Goal: Task Accomplishment & Management: Use online tool/utility

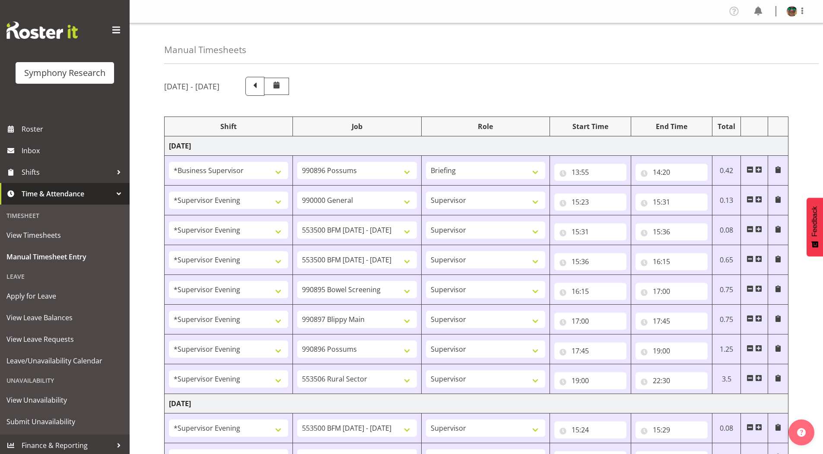
select select "1607"
select select "10633"
select select "297"
select select "4583"
select select "743"
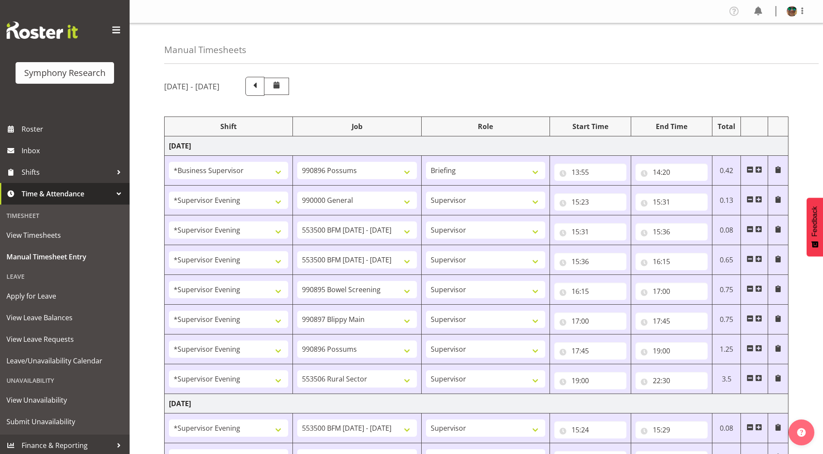
select select "4583"
select select "10242"
select select "4583"
select select "10242"
select select "4583"
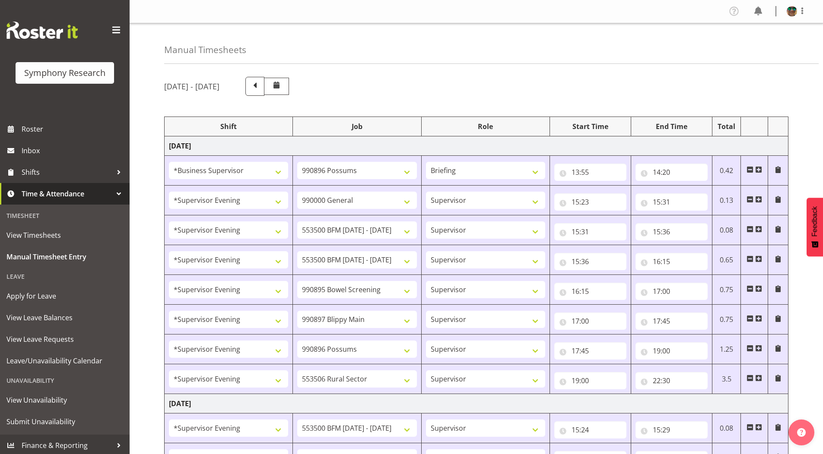
select select "10632"
select select "4583"
select select "10631"
select select "4583"
select select "10633"
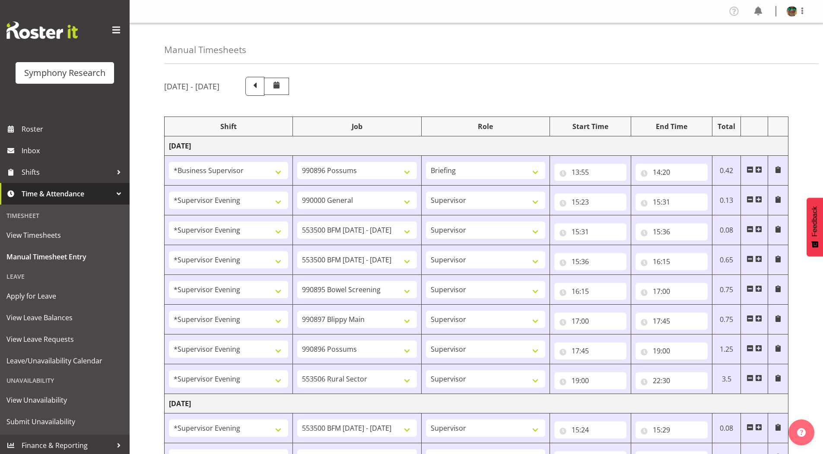
select select "4583"
select select "10587"
select select "4583"
select select "10242"
select select "4583"
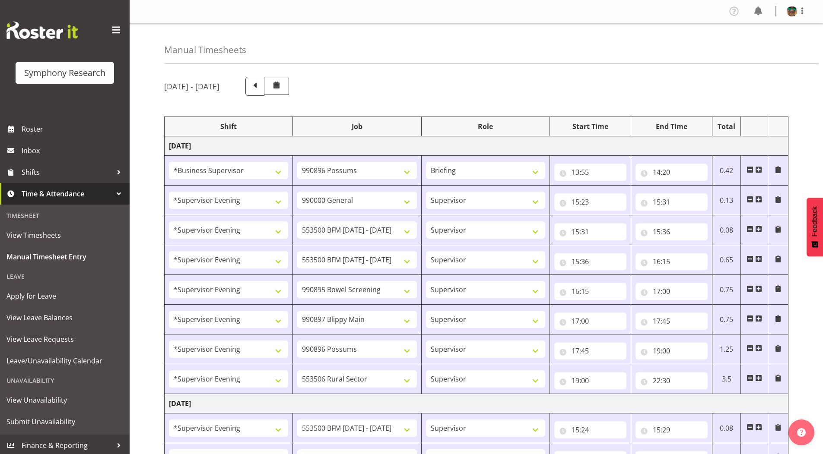
select select "10242"
select select "4583"
select select "9426"
select select "4583"
select select "10632"
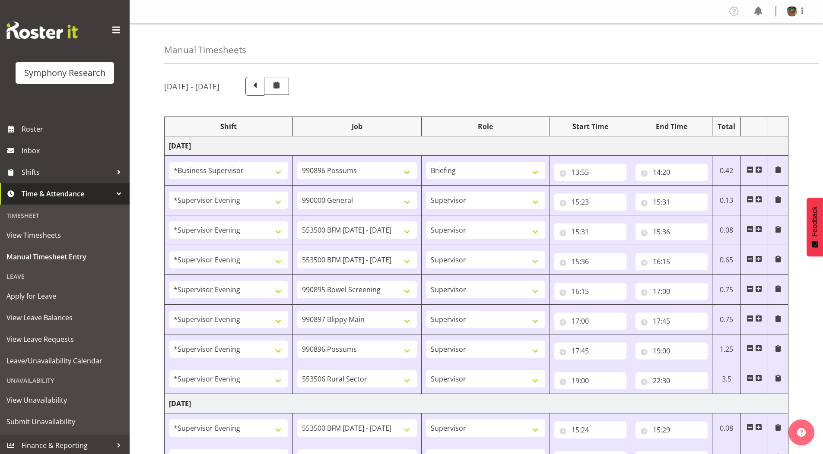
select select "4583"
select select "10631"
select select "4583"
select select "10633"
select select "4583"
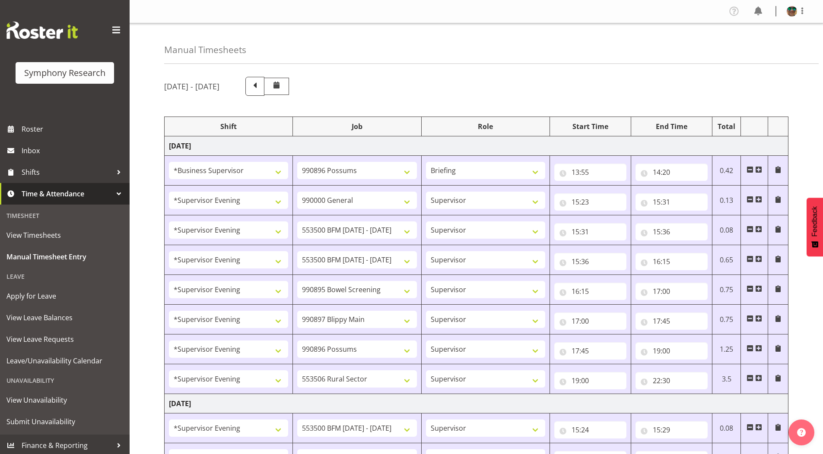
select select "10587"
select select "4583"
select select "743"
select select "4583"
select select "10242"
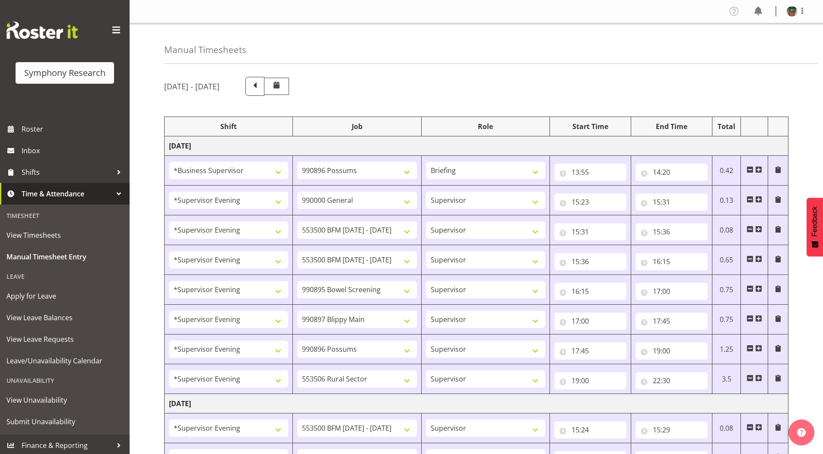
select select "4583"
select select "10242"
select select "4583"
select select "9426"
select select "4583"
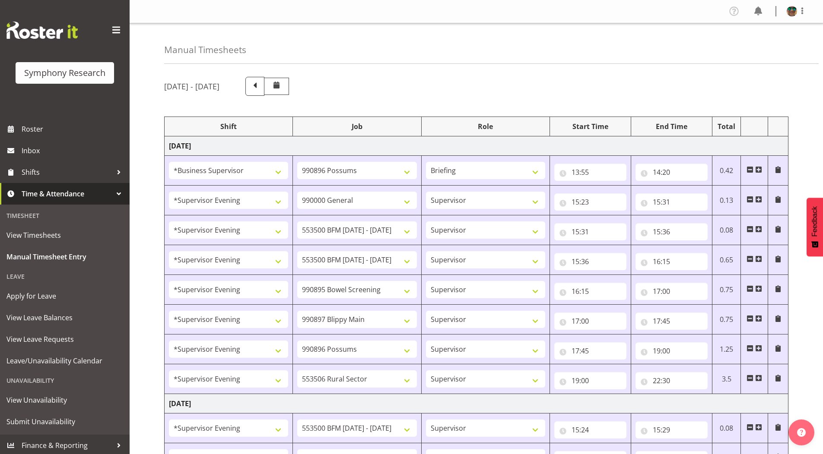
select select "10632"
select select "4583"
select select "10631"
select select "4583"
select select "10633"
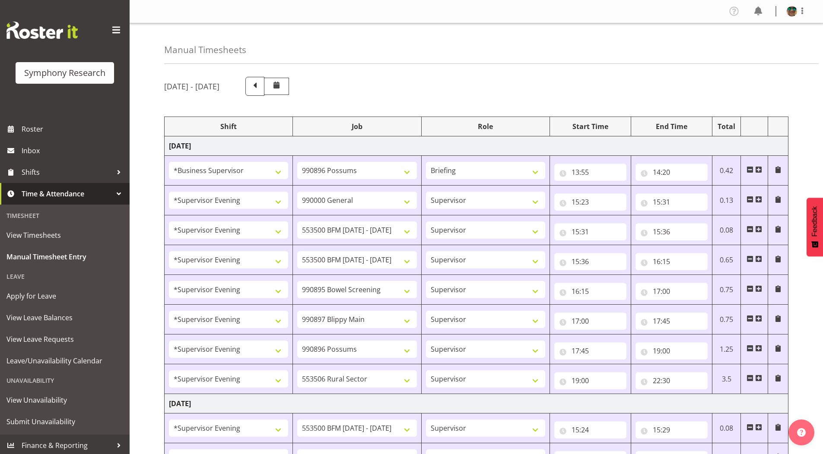
select select "4583"
select select "10575"
select select "4583"
select select "10587"
select select "4583"
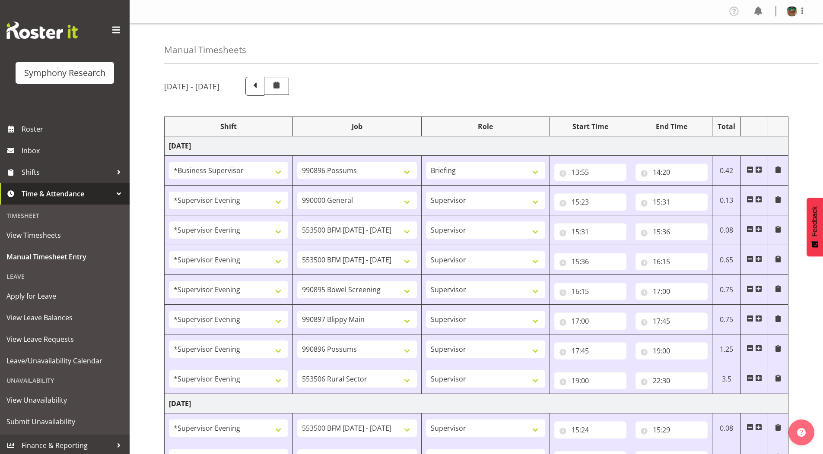
select select "10242"
select select "4583"
select select "10242"
select select "4583"
select select "9426"
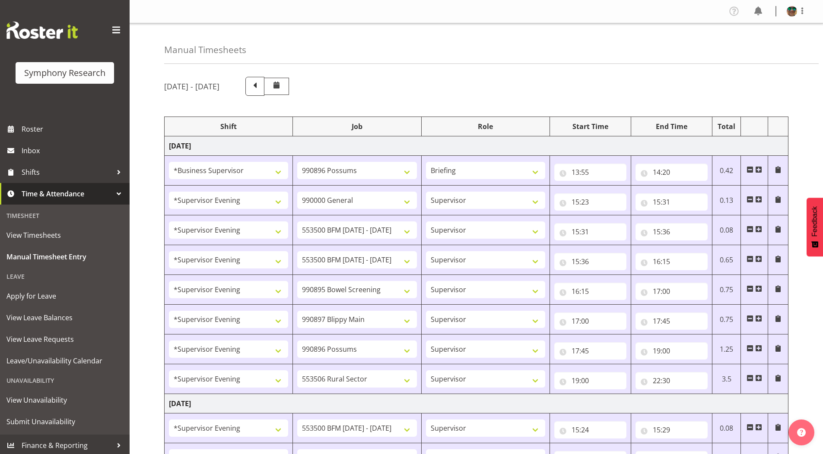
select select "4583"
select select "10632"
select select "4583"
select select "10631"
select select "4583"
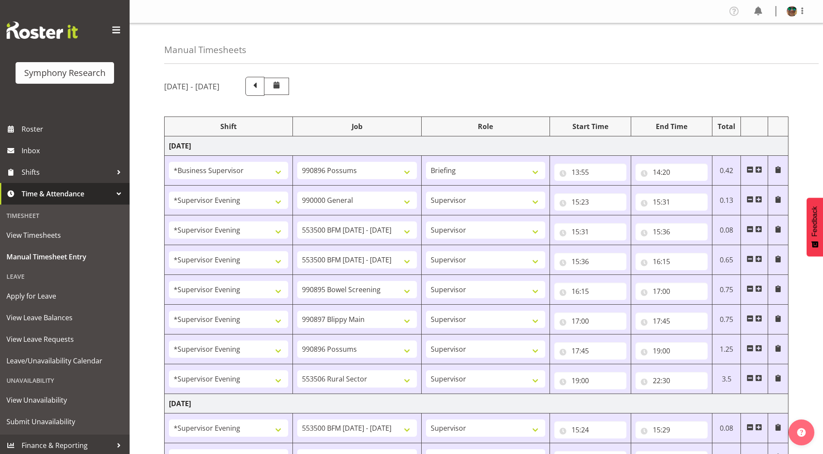
select select "10633"
select select "4583"
select select "10575"
select select "4583"
select select "10587"
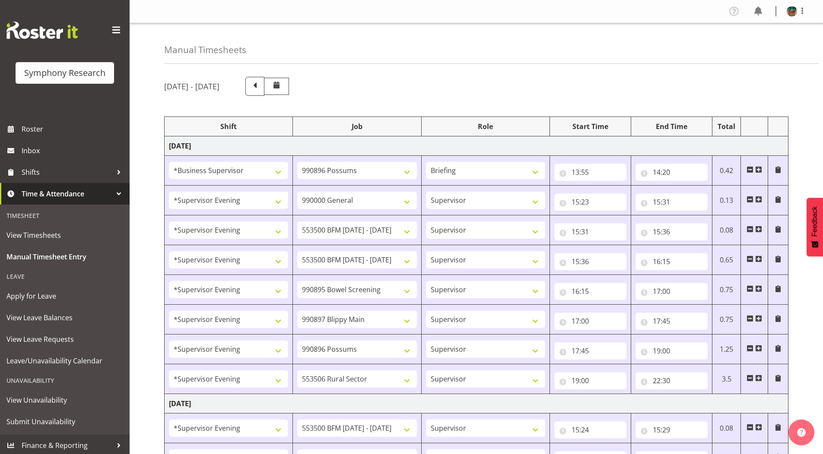
select select "19170"
select select "10242"
select select "19170"
select select "10242"
select select "19170"
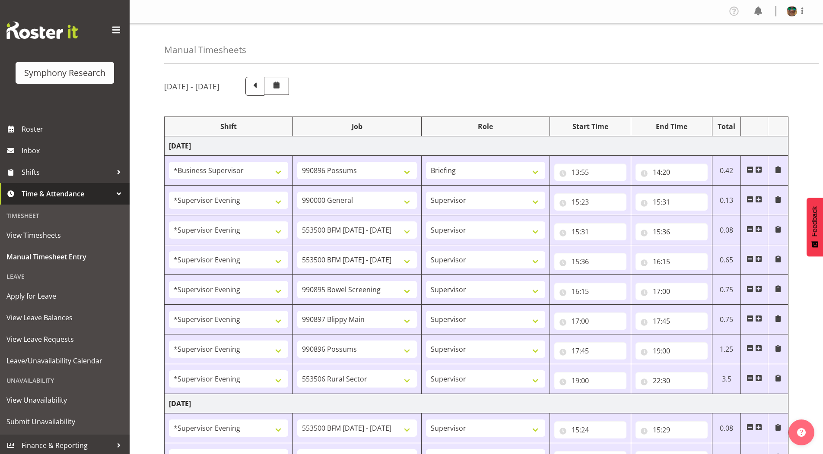
select select "9426"
select select "19170"
select select "10632"
select select "19170"
select select "10631"
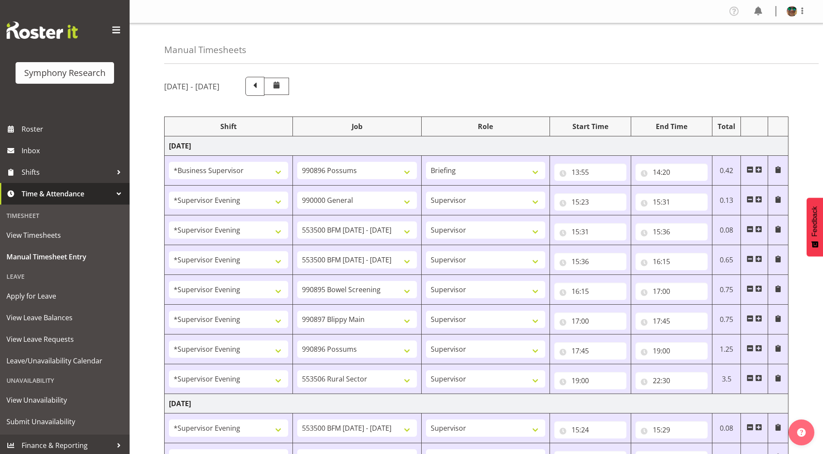
select select "19170"
select select "10633"
select select "19170"
select select "10575"
select select "19170"
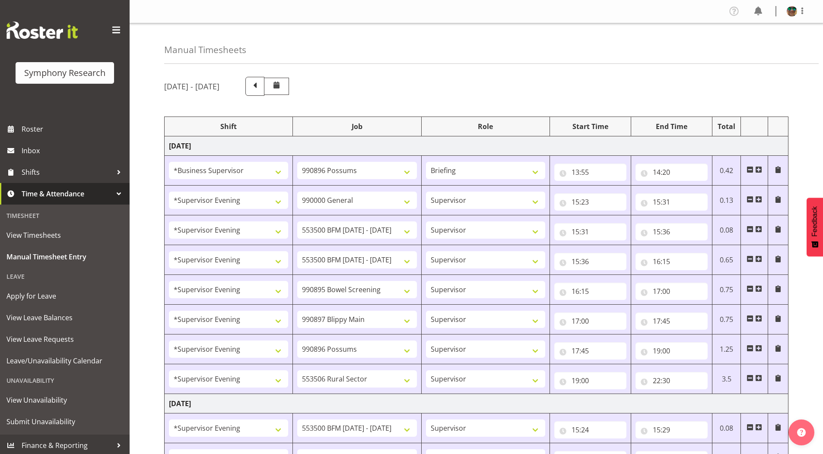
select select "10587"
select select "19170"
select select "9426"
select select "19170"
select select "10631"
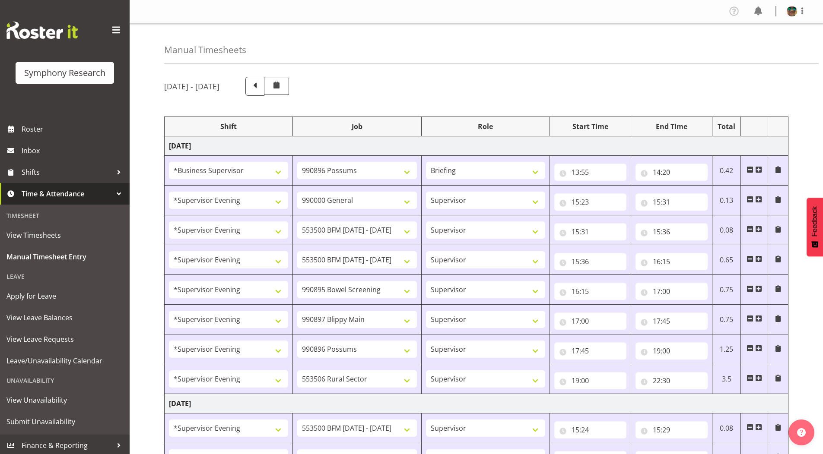
select select "19170"
select select "10633"
select select "19170"
select select "10575"
select select "19170"
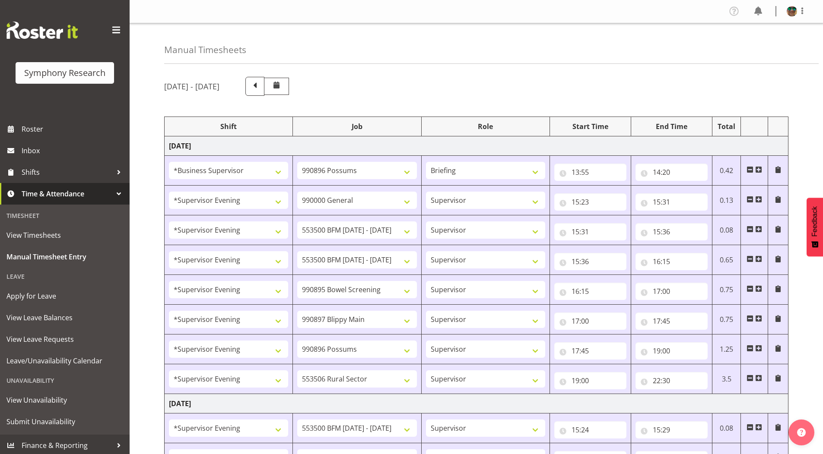
select select "10587"
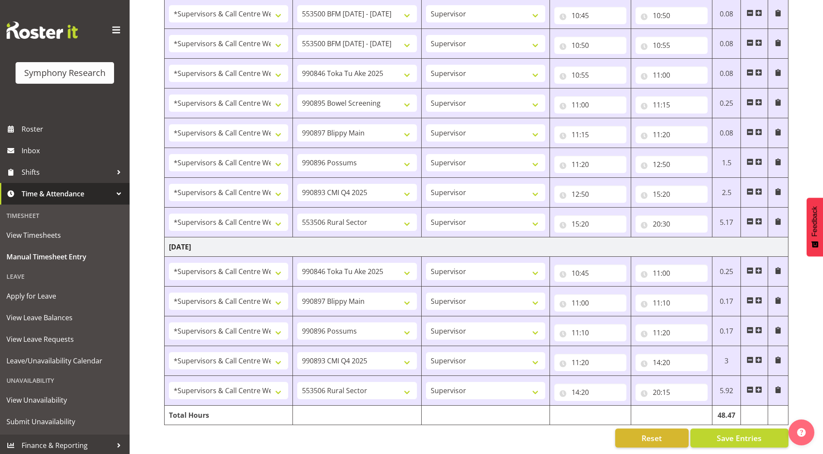
scroll to position [1244, 0]
click at [731, 433] on span "Save Entries" at bounding box center [739, 438] width 45 height 11
click at [708, 430] on button "Save Entries" at bounding box center [739, 438] width 98 height 19
click at [733, 433] on span "Save Entries" at bounding box center [739, 438] width 45 height 11
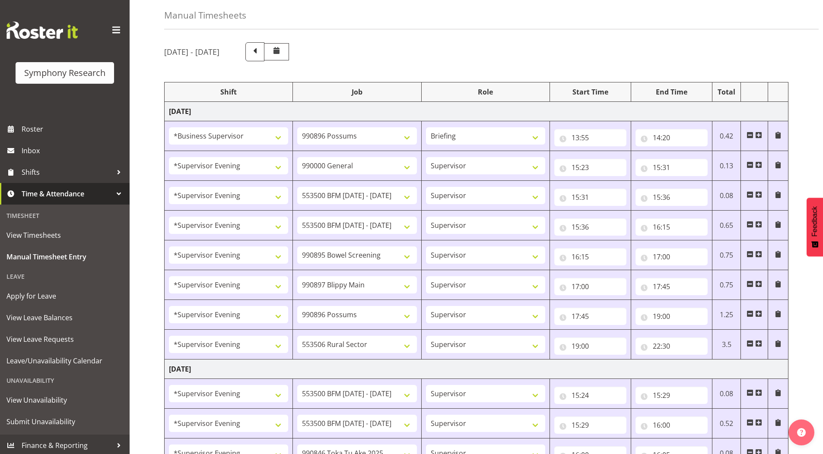
scroll to position [0, 0]
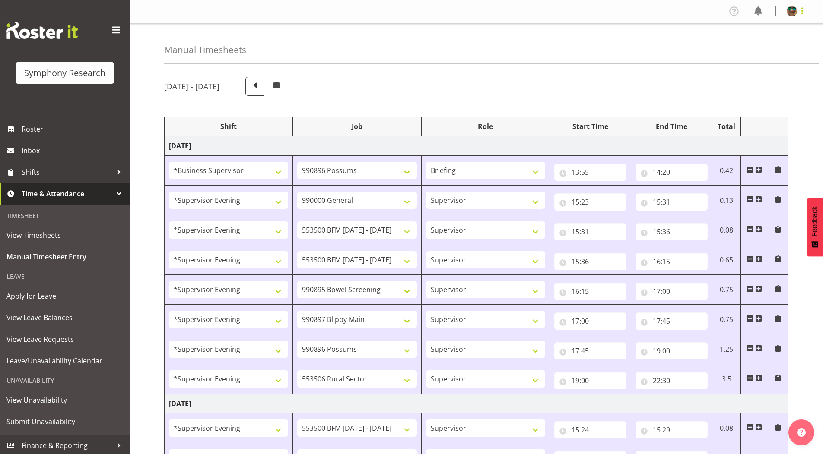
click at [801, 13] on span at bounding box center [802, 11] width 10 height 10
click at [753, 46] on link "Log Out" at bounding box center [765, 46] width 83 height 16
